Goal: Task Accomplishment & Management: Manage account settings

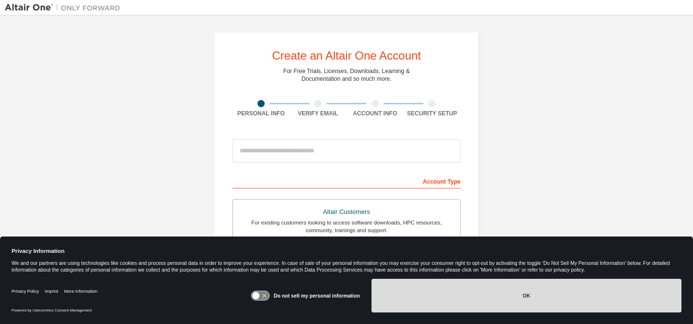
click at [526, 284] on button "OK" at bounding box center [526, 296] width 310 height 34
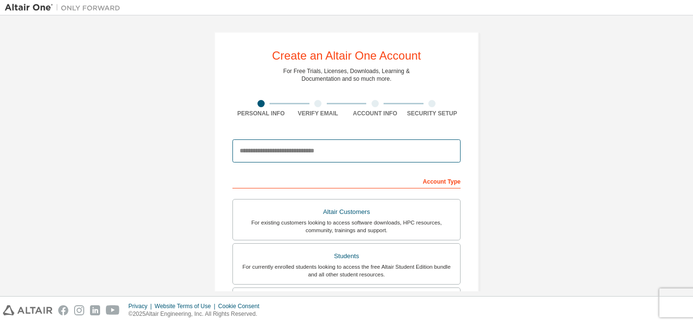
click at [363, 149] on input "email" at bounding box center [346, 151] width 228 height 23
type input "**********"
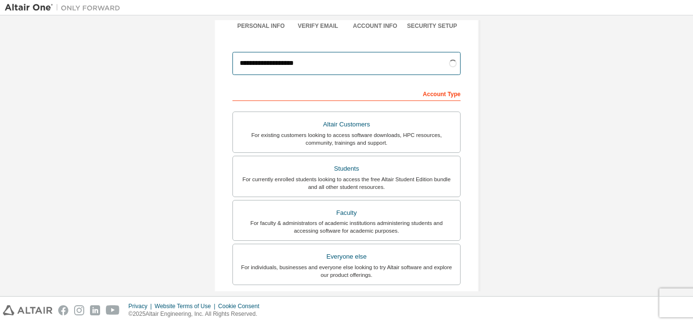
scroll to position [101, 0]
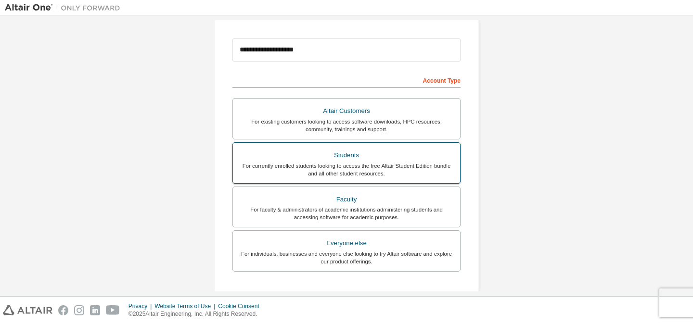
click at [405, 171] on div "For currently enrolled students looking to access the free Altair Student Editi…" at bounding box center [347, 169] width 216 height 15
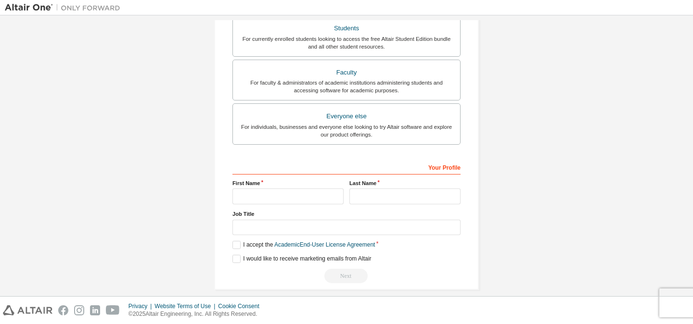
scroll to position [238, 0]
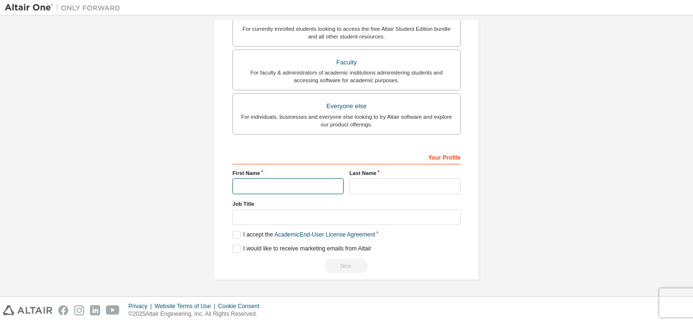
click at [304, 191] on input "text" at bounding box center [287, 186] width 111 height 16
type input "******"
type input "*****"
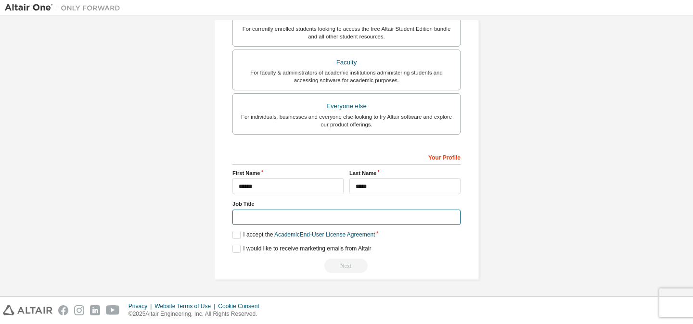
click at [288, 223] on input "text" at bounding box center [346, 218] width 228 height 16
click at [289, 268] on div "Next" at bounding box center [346, 266] width 228 height 14
click at [233, 234] on label "I accept the Academic End-User License Agreement" at bounding box center [303, 235] width 142 height 8
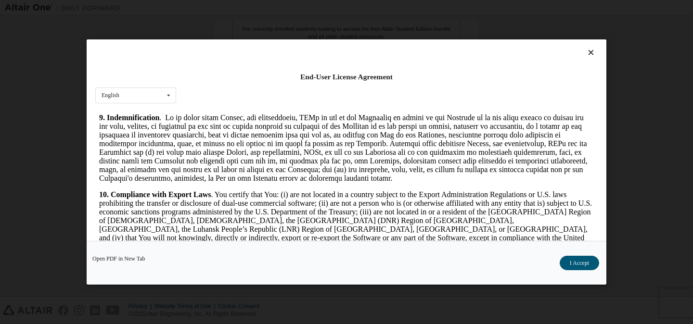
scroll to position [1609, 0]
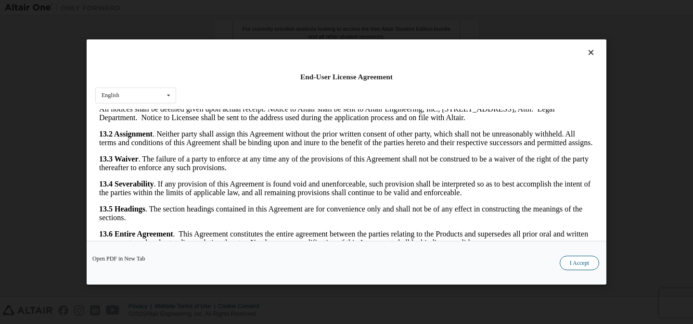
click at [576, 267] on button "I Accept" at bounding box center [579, 263] width 39 height 14
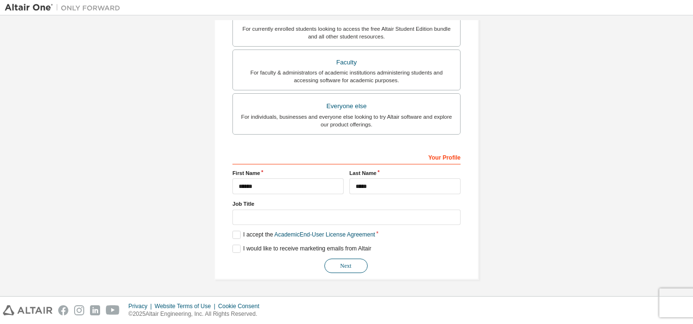
click at [354, 266] on button "Next" at bounding box center [345, 266] width 43 height 14
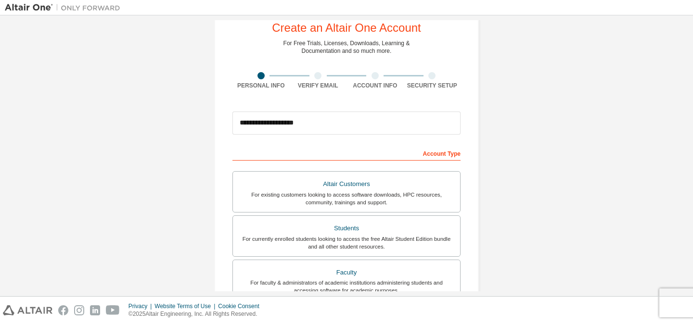
scroll to position [0, 0]
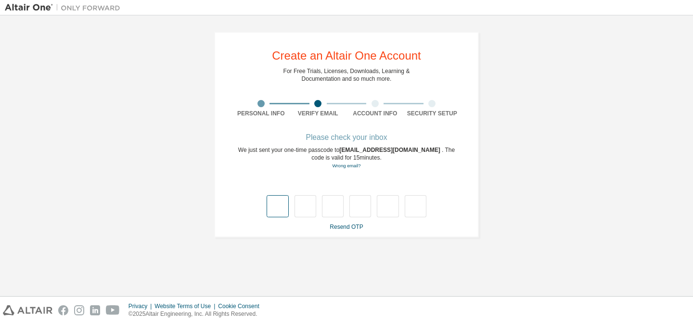
type input "*"
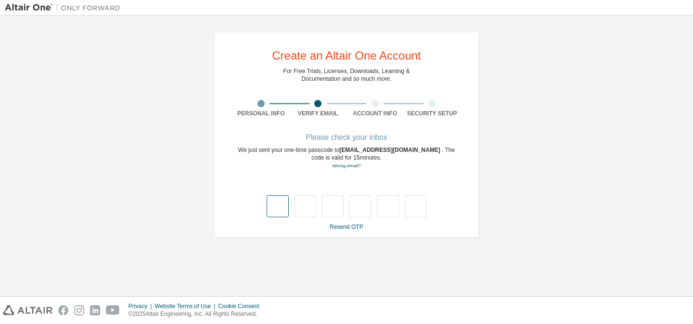
type input "*"
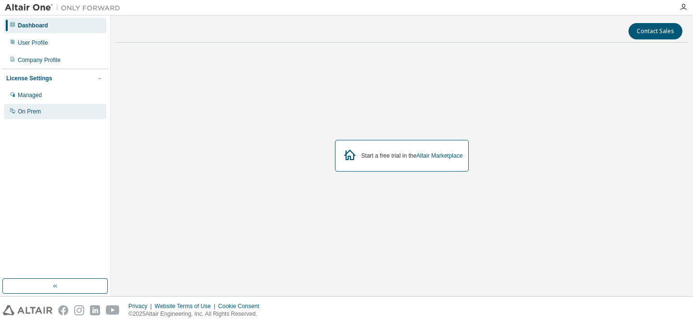
click at [68, 114] on div "On Prem" at bounding box center [55, 111] width 102 height 15
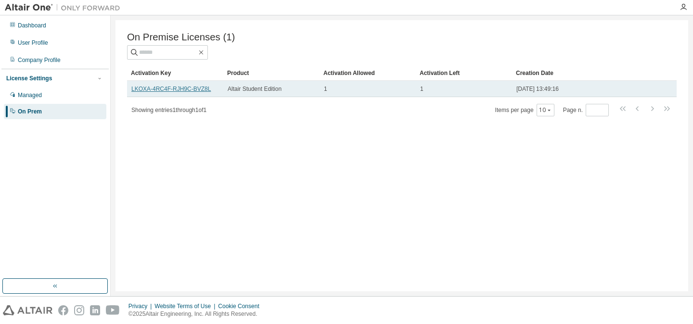
click at [194, 89] on link "LKOXA-4RC4F-RJH9C-BVZ8L" at bounding box center [170, 89] width 79 height 7
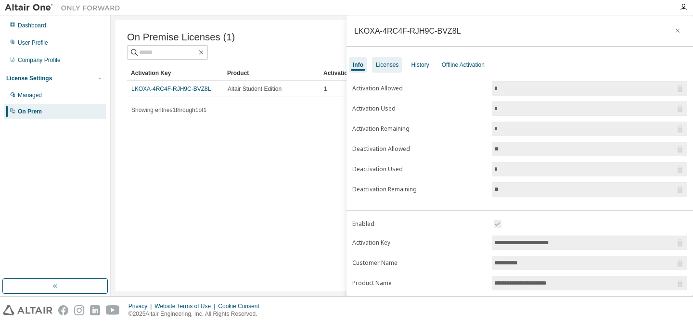
click at [392, 64] on div "Licenses" at bounding box center [387, 65] width 23 height 8
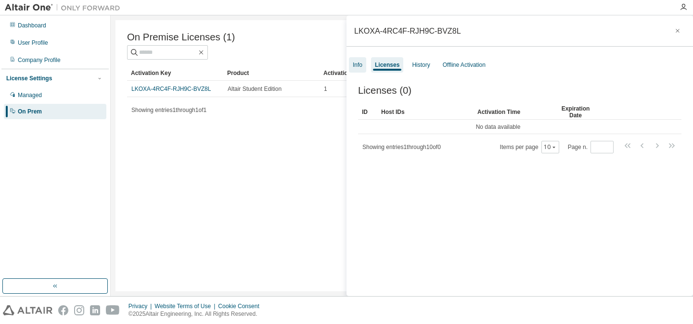
click at [359, 68] on div "Info" at bounding box center [358, 65] width 10 height 8
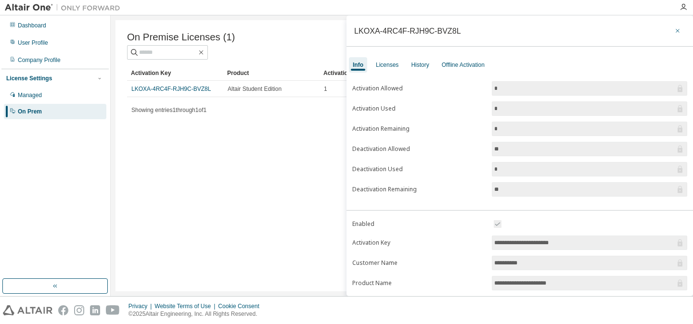
click at [677, 26] on button "button" at bounding box center [677, 30] width 15 height 15
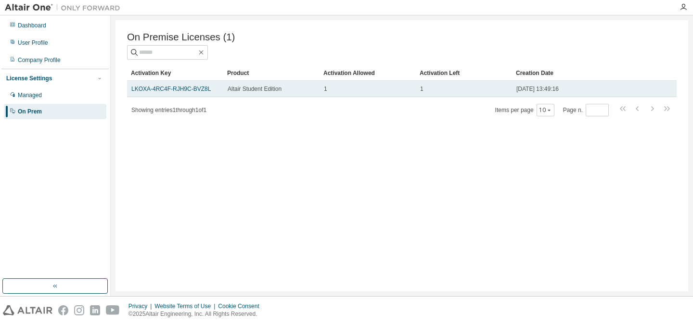
click at [511, 88] on td "1" at bounding box center [464, 89] width 96 height 16
click at [509, 89] on td "1" at bounding box center [464, 89] width 96 height 16
